Goal: Information Seeking & Learning: Learn about a topic

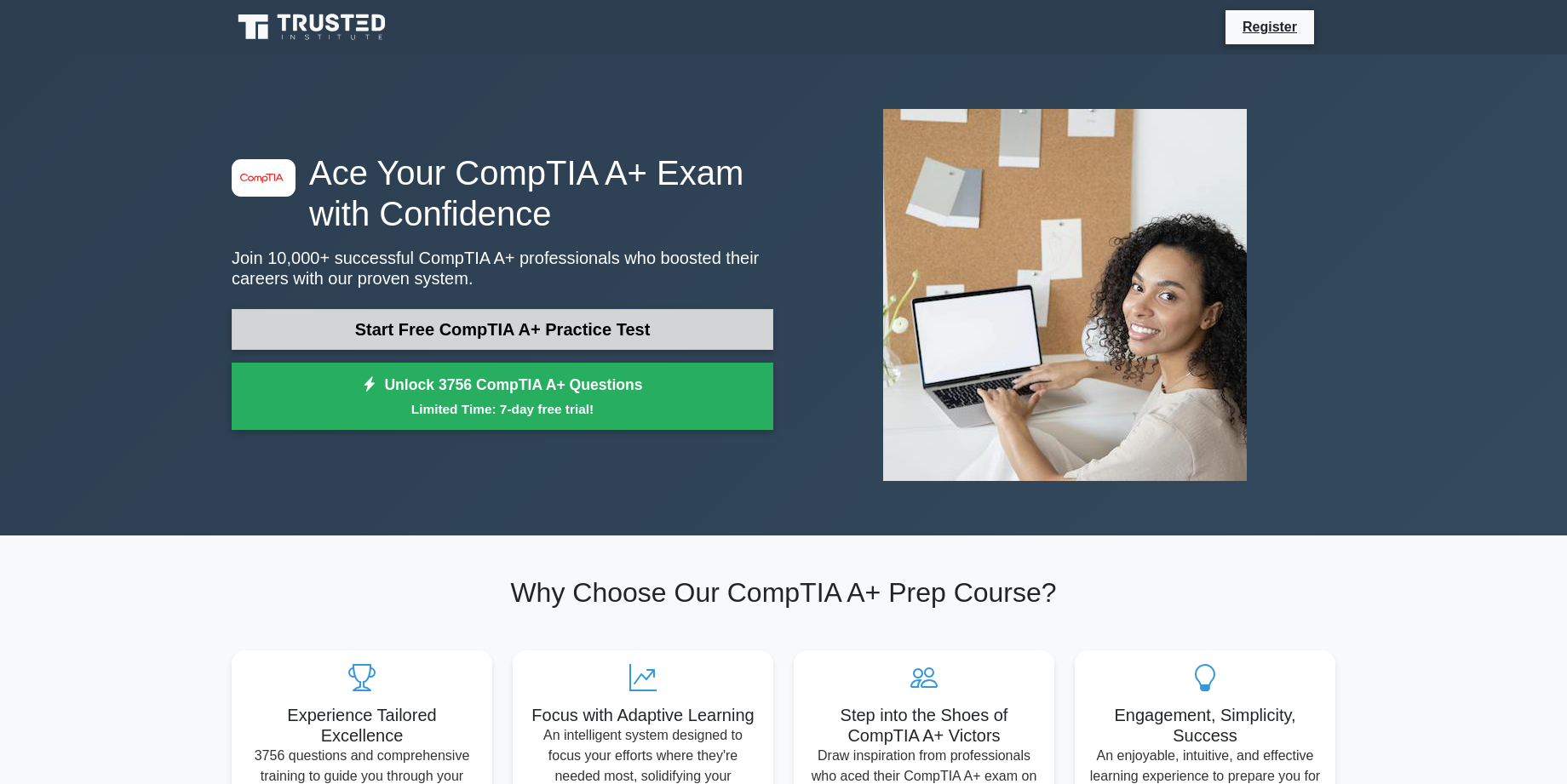
click at [459, 331] on link "Start Free CompTIA A+ Practice Test" at bounding box center [503, 329] width 541 height 40
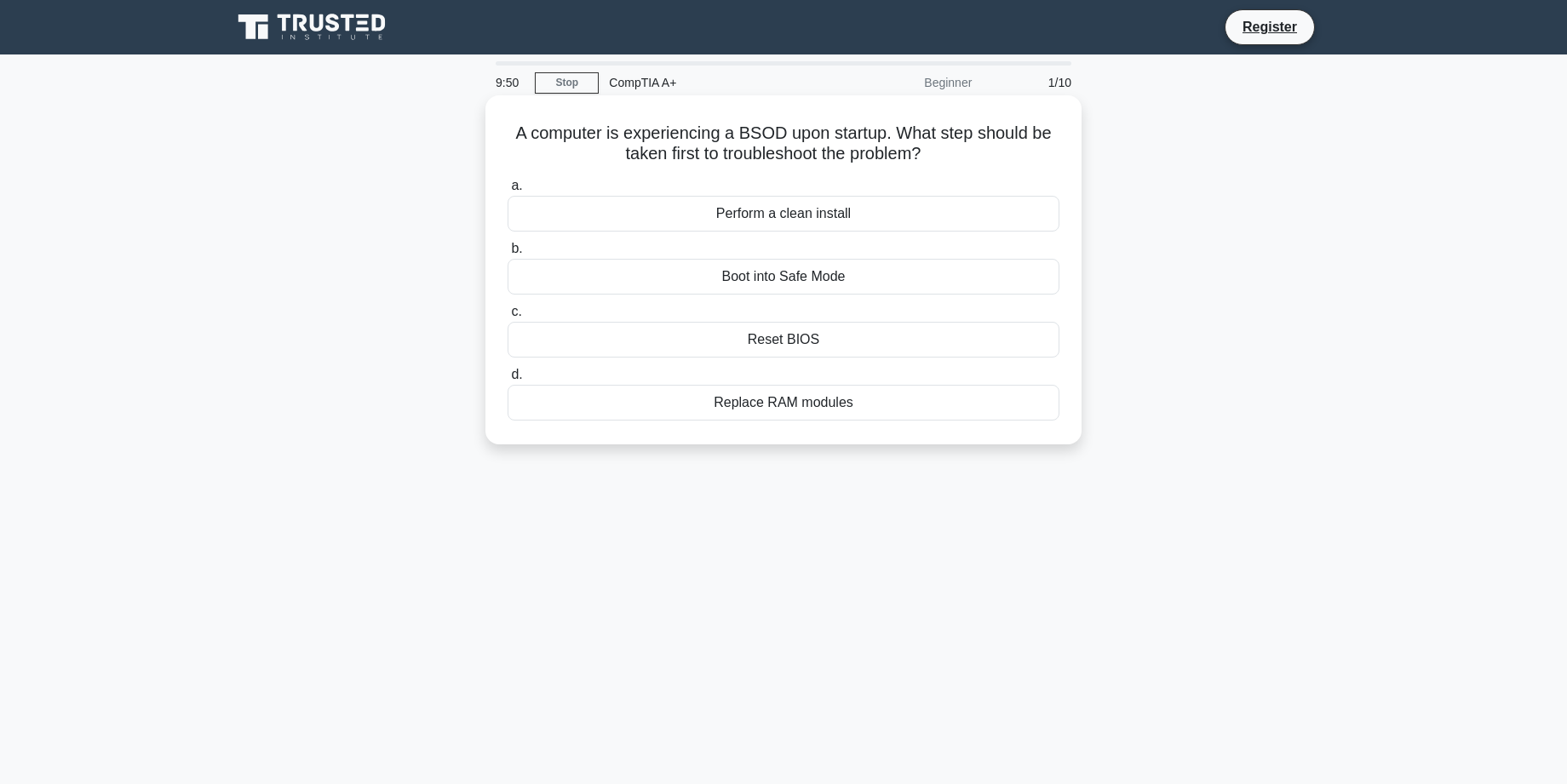
click at [777, 278] on div "Boot into Safe Mode" at bounding box center [784, 276] width 552 height 35
click at [508, 254] on input "b. Boot into Safe Mode" at bounding box center [508, 249] width 0 height 11
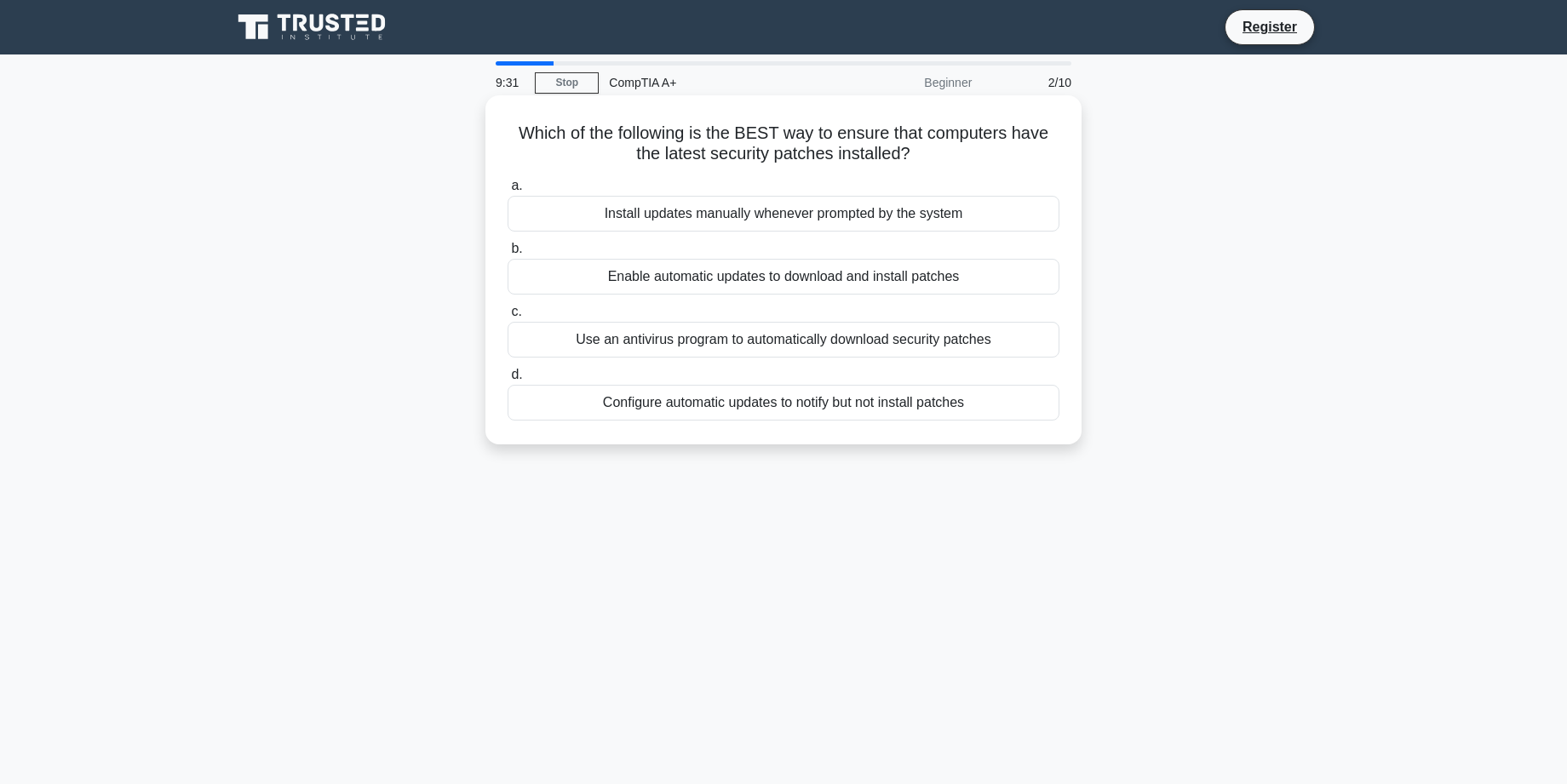
click at [624, 276] on div "Enable automatic updates to download and install patches" at bounding box center [784, 276] width 552 height 35
click at [508, 254] on input "b. Enable automatic updates to download and install patches" at bounding box center [508, 249] width 0 height 11
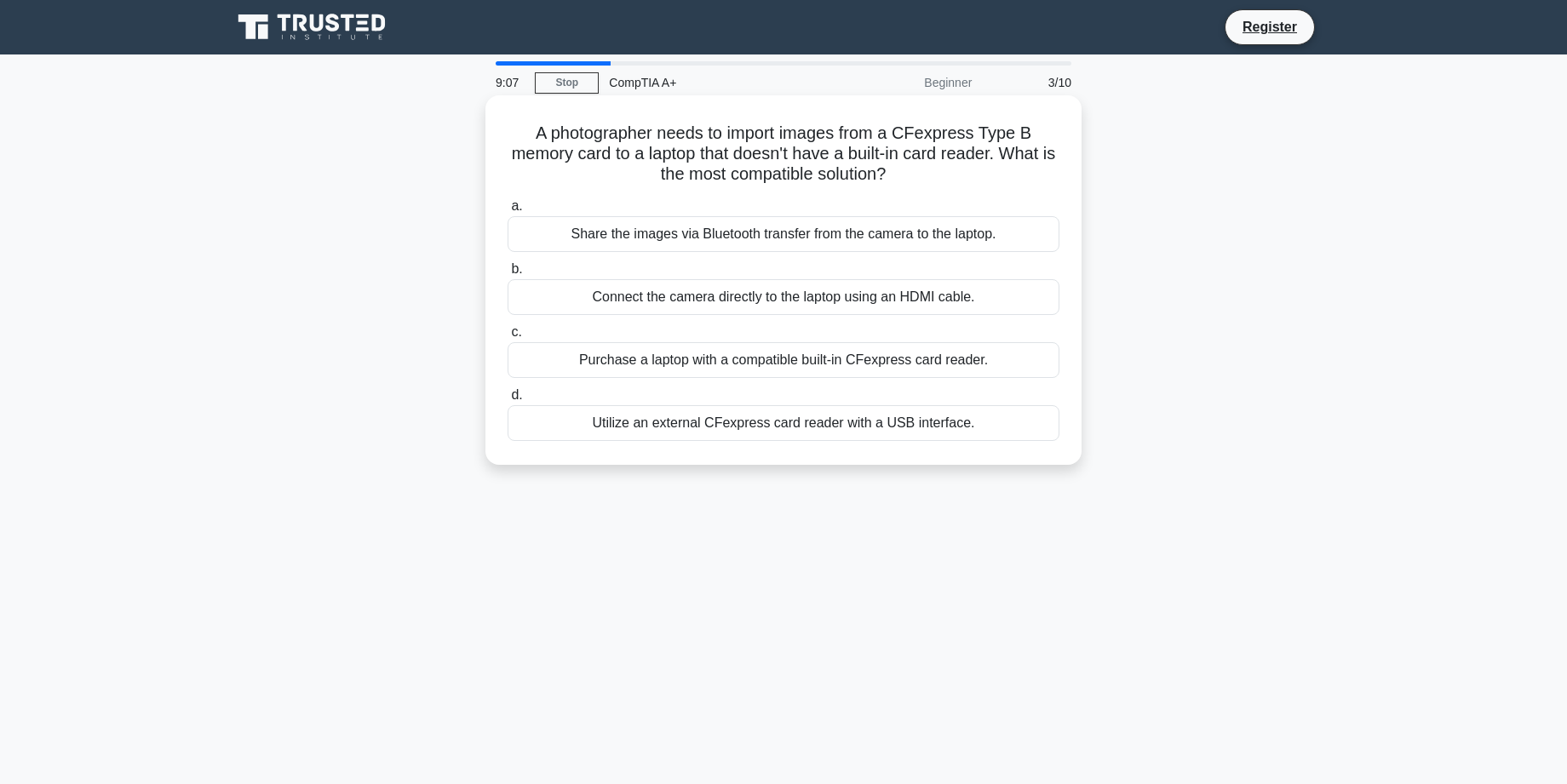
click at [676, 422] on div "Utilize an external CFexpress card reader with a USB interface." at bounding box center [784, 422] width 552 height 35
click at [508, 401] on input "d. Utilize an external CFexpress card reader with a USB interface." at bounding box center [508, 395] width 0 height 11
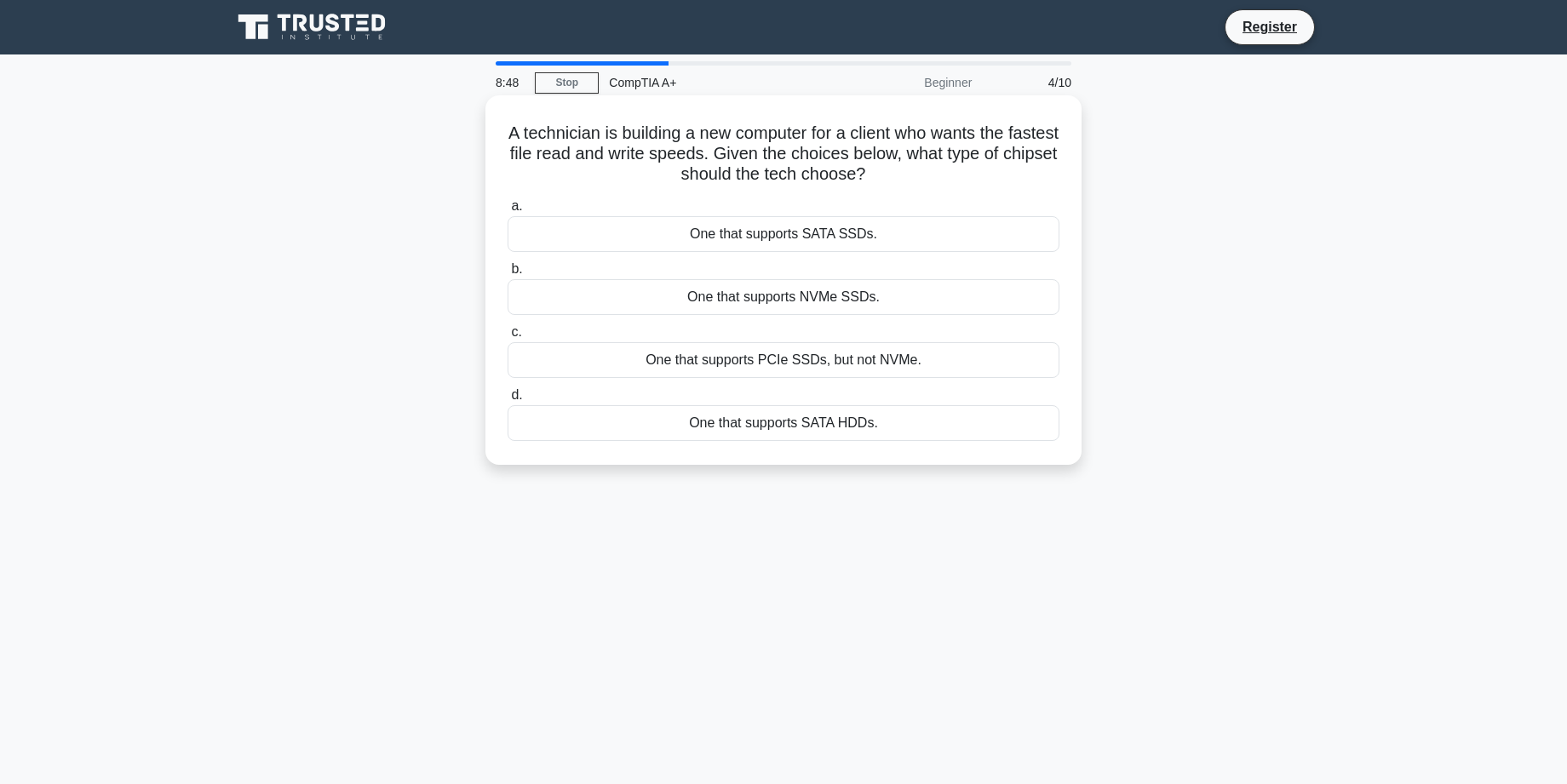
click at [786, 298] on div "One that supports NVMe SSDs." at bounding box center [784, 296] width 552 height 35
click at [508, 275] on input "b. One that supports NVMe SSDs." at bounding box center [508, 269] width 0 height 11
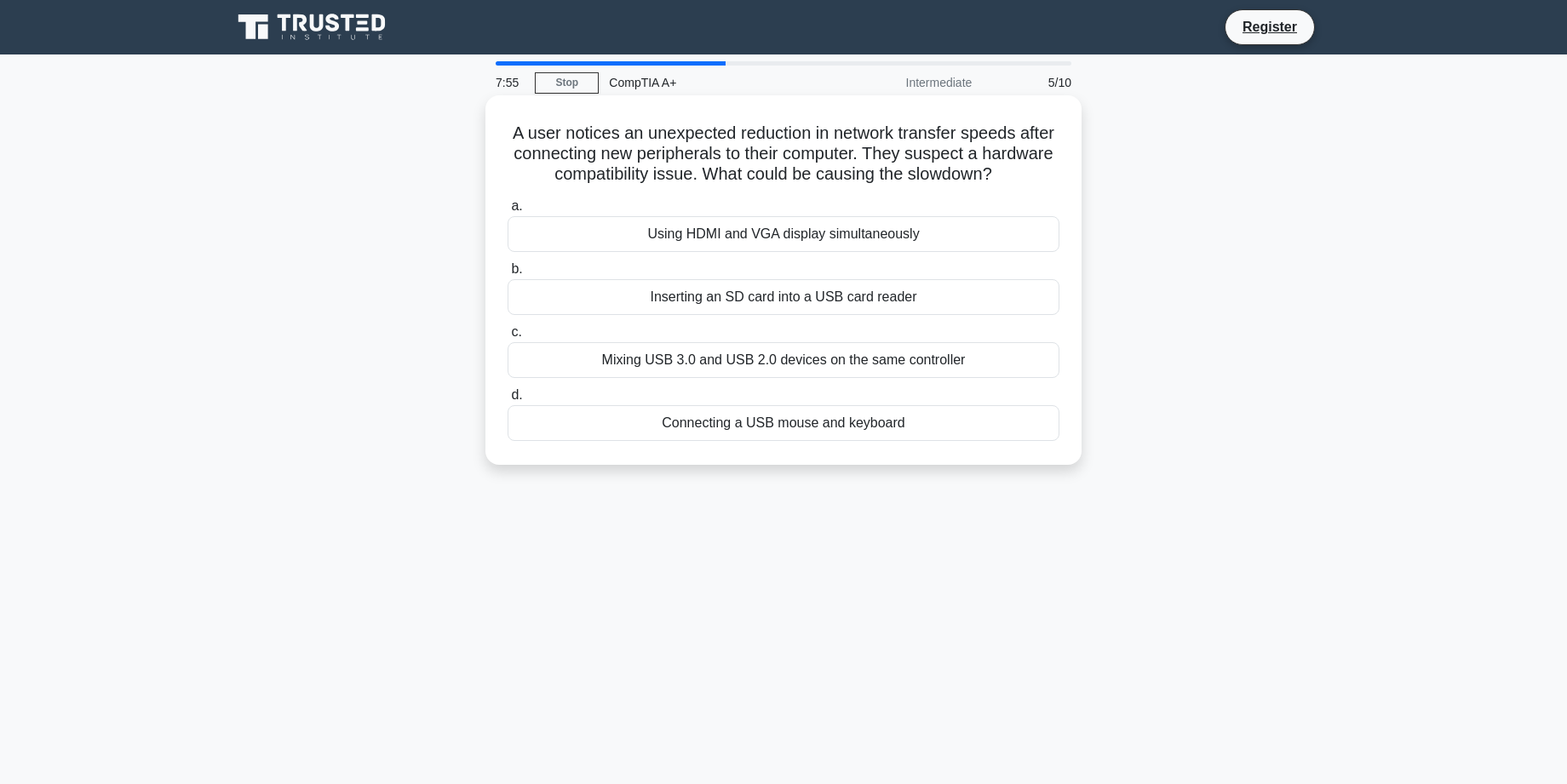
click at [702, 364] on div "Mixing USB 3.0 and USB 2.0 devices on the same controller" at bounding box center [784, 359] width 552 height 35
click at [508, 338] on input "c. Mixing USB 3.0 and USB 2.0 devices on the same controller" at bounding box center [508, 332] width 0 height 11
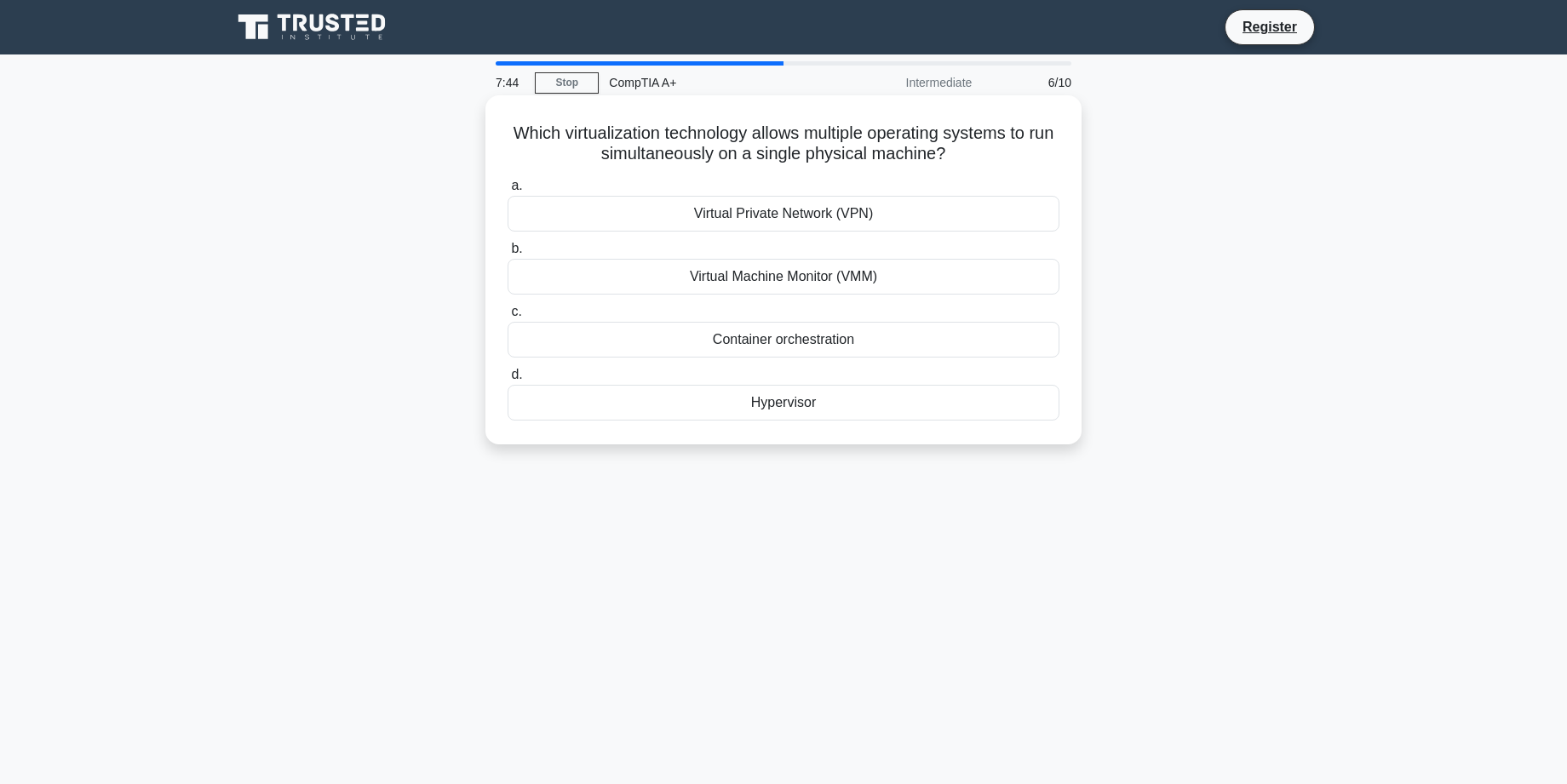
click at [724, 401] on div "Hypervisor" at bounding box center [784, 401] width 552 height 35
click at [508, 381] on input "d. Hypervisor" at bounding box center [508, 375] width 0 height 11
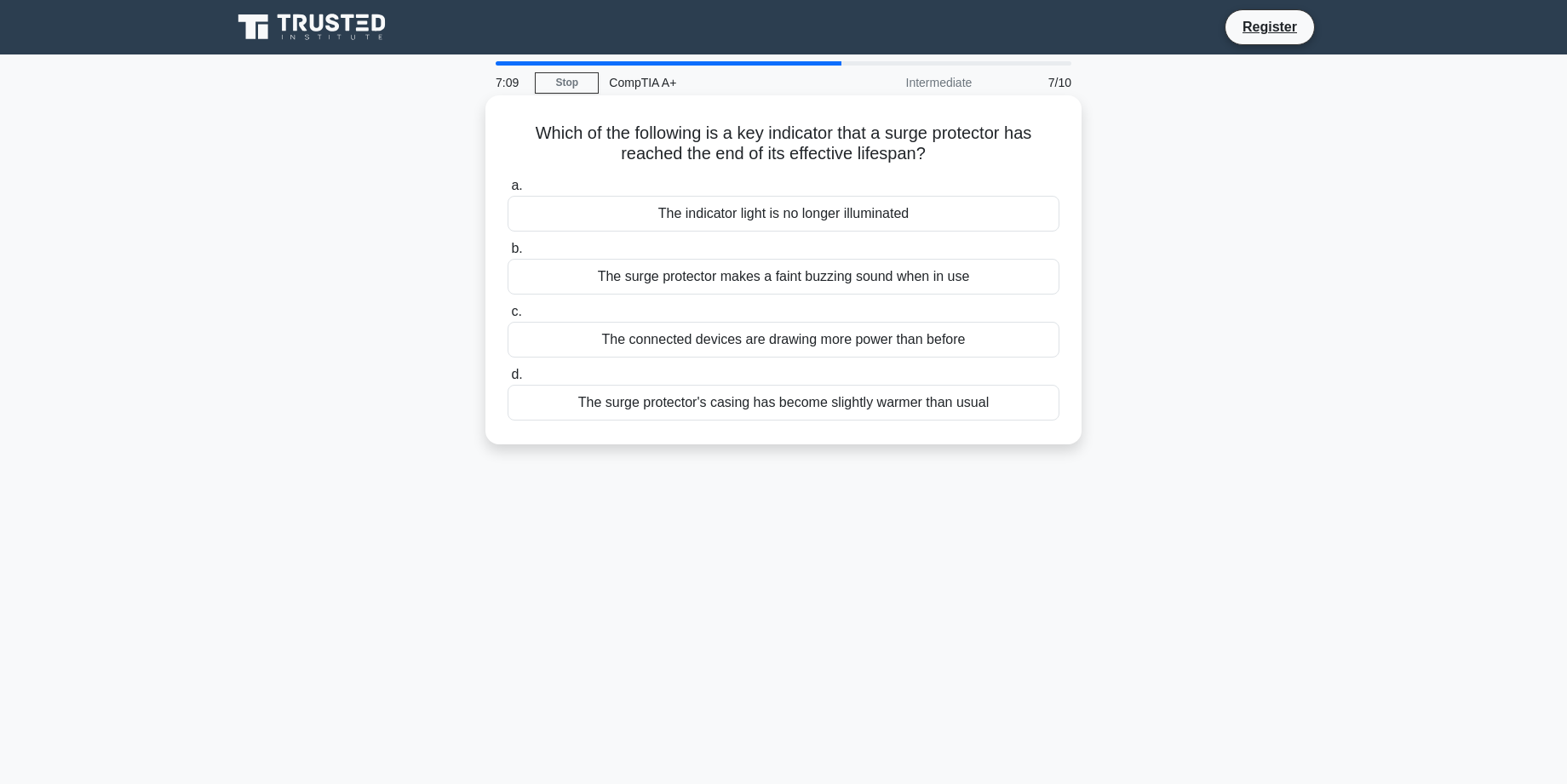
click at [767, 218] on div "The indicator light is no longer illuminated" at bounding box center [784, 213] width 552 height 35
click at [508, 191] on input "a. The indicator light is no longer illuminated" at bounding box center [508, 185] width 0 height 11
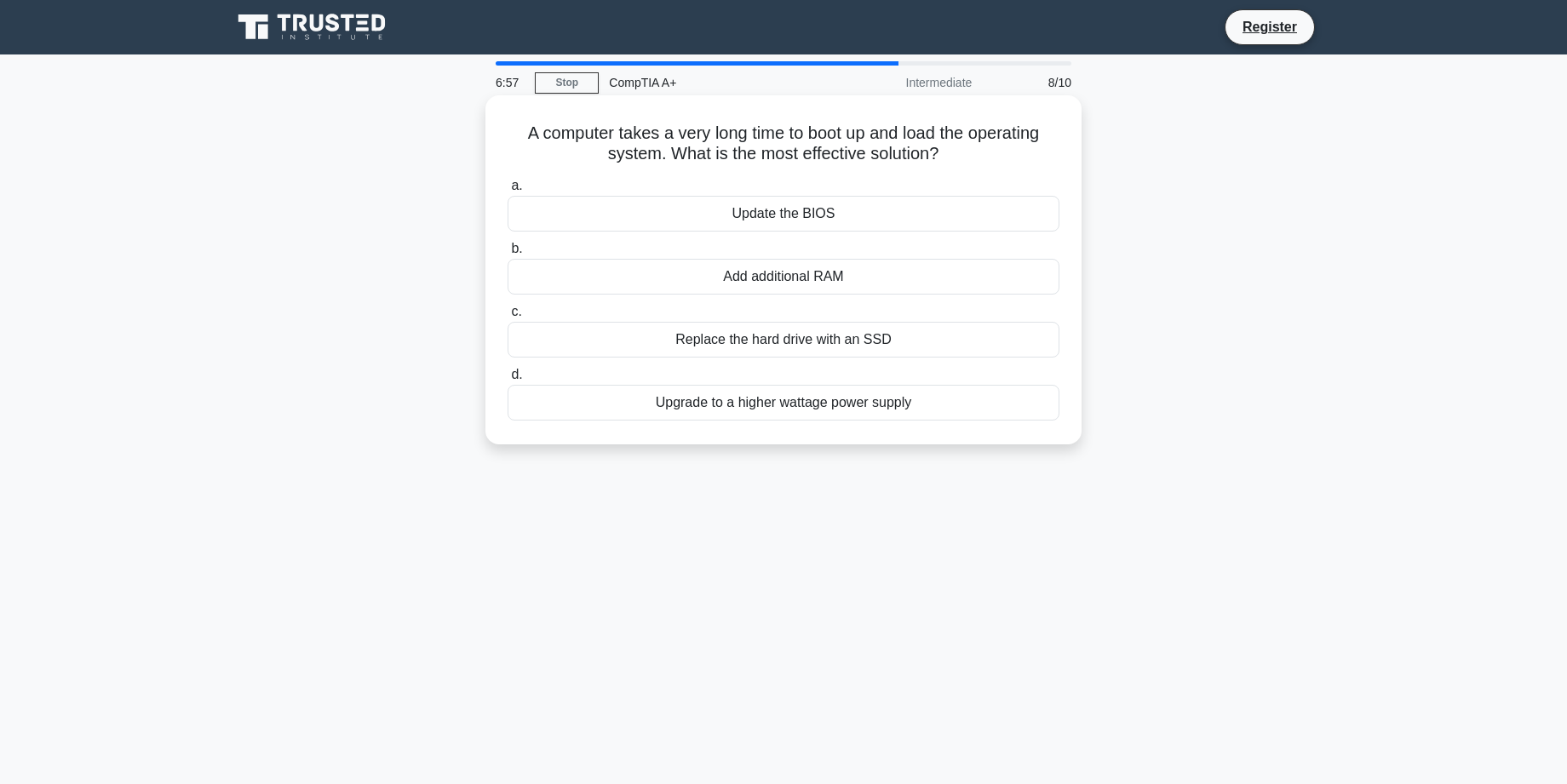
click at [642, 207] on div "Update the BIOS" at bounding box center [784, 213] width 552 height 35
click at [508, 191] on input "a. Update the BIOS" at bounding box center [508, 185] width 0 height 11
click at [686, 288] on div "Overclock the CPU" at bounding box center [784, 276] width 552 height 35
click at [508, 254] on input "b. Overclock the CPU" at bounding box center [508, 249] width 0 height 11
click at [736, 211] on div "Passive heatsink" at bounding box center [784, 213] width 552 height 35
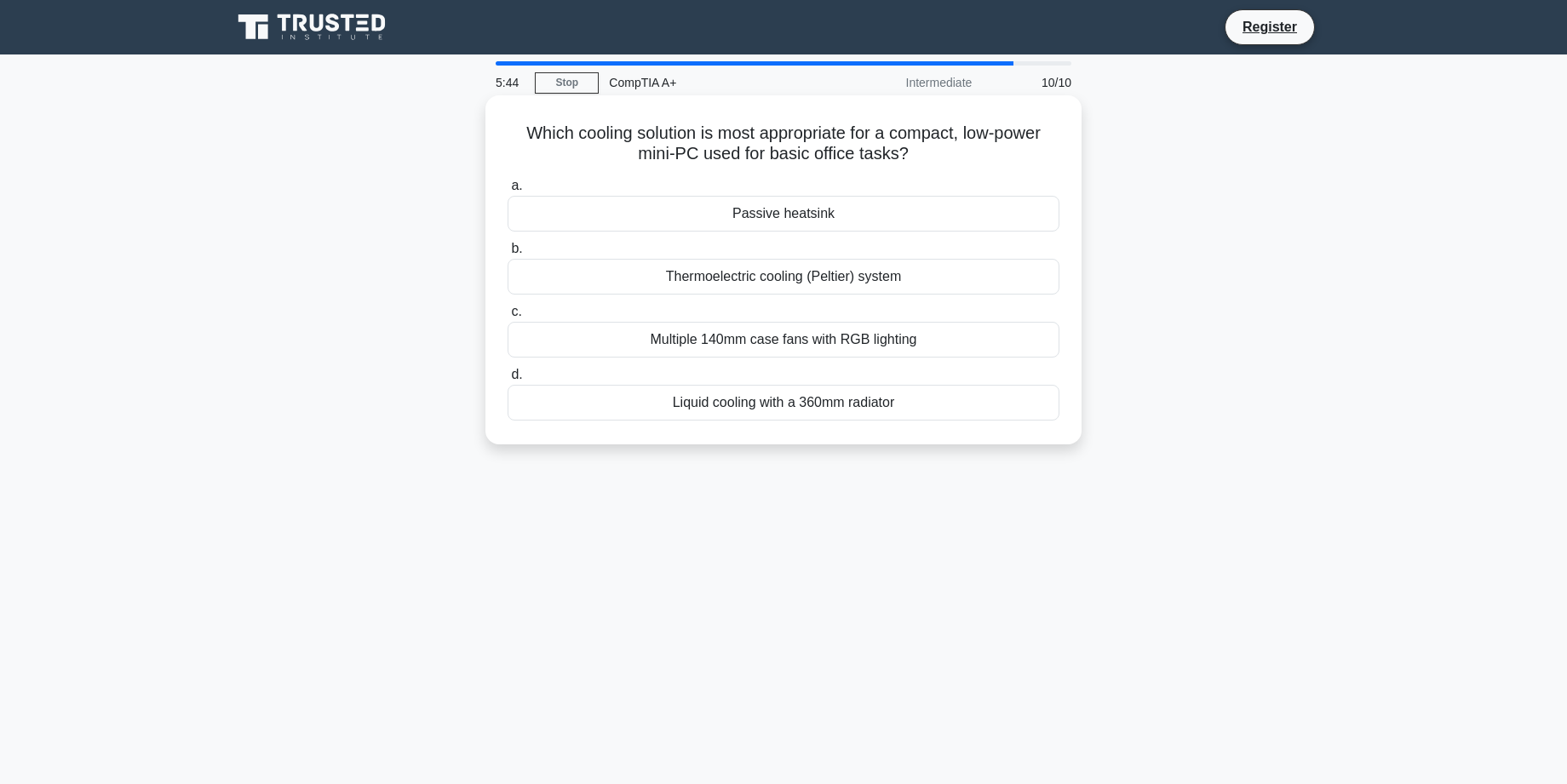
click at [508, 191] on input "a. Passive heatsink" at bounding box center [508, 185] width 0 height 11
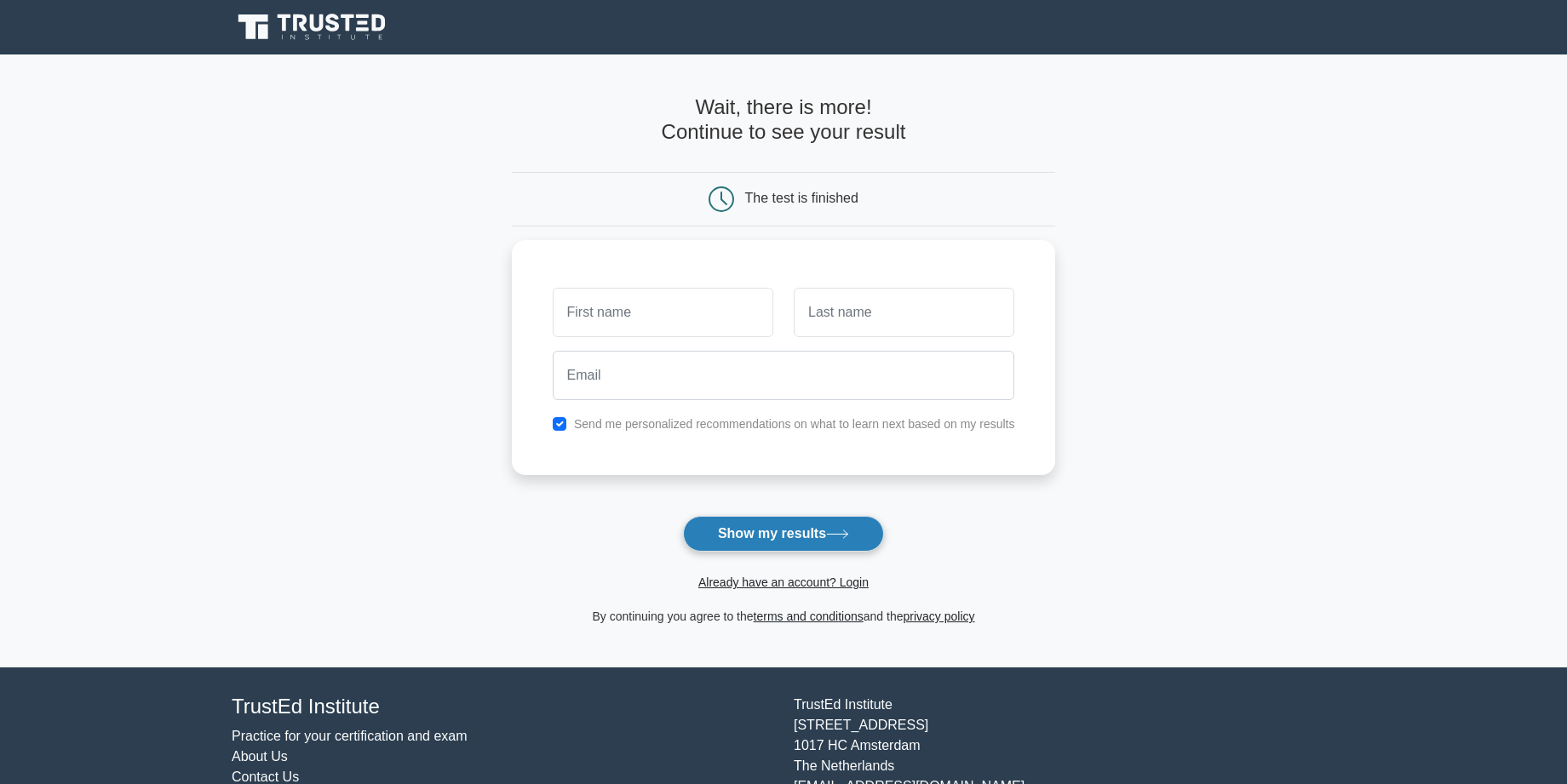
click at [763, 535] on button "Show my results" at bounding box center [783, 533] width 201 height 35
